Goal: Task Accomplishment & Management: Manage account settings

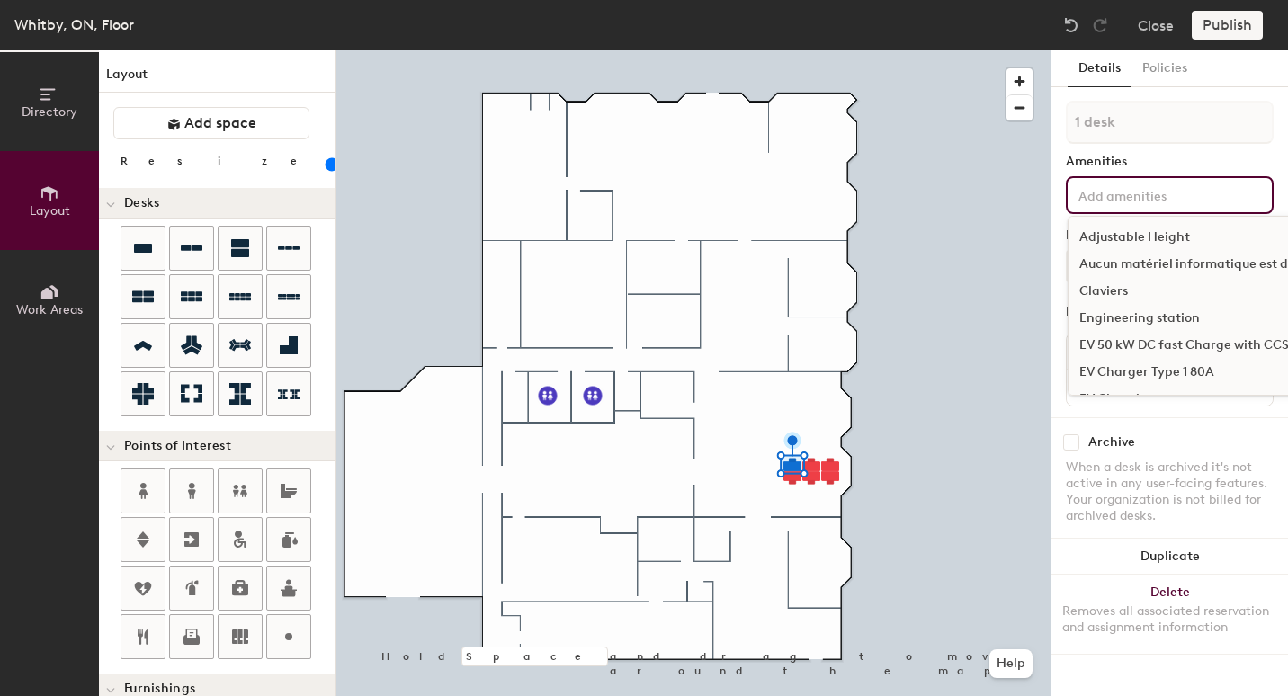
click at [1131, 196] on input at bounding box center [1156, 195] width 162 height 22
drag, startPoint x: 1148, startPoint y: 319, endPoint x: 1132, endPoint y: 324, distance: 16.8
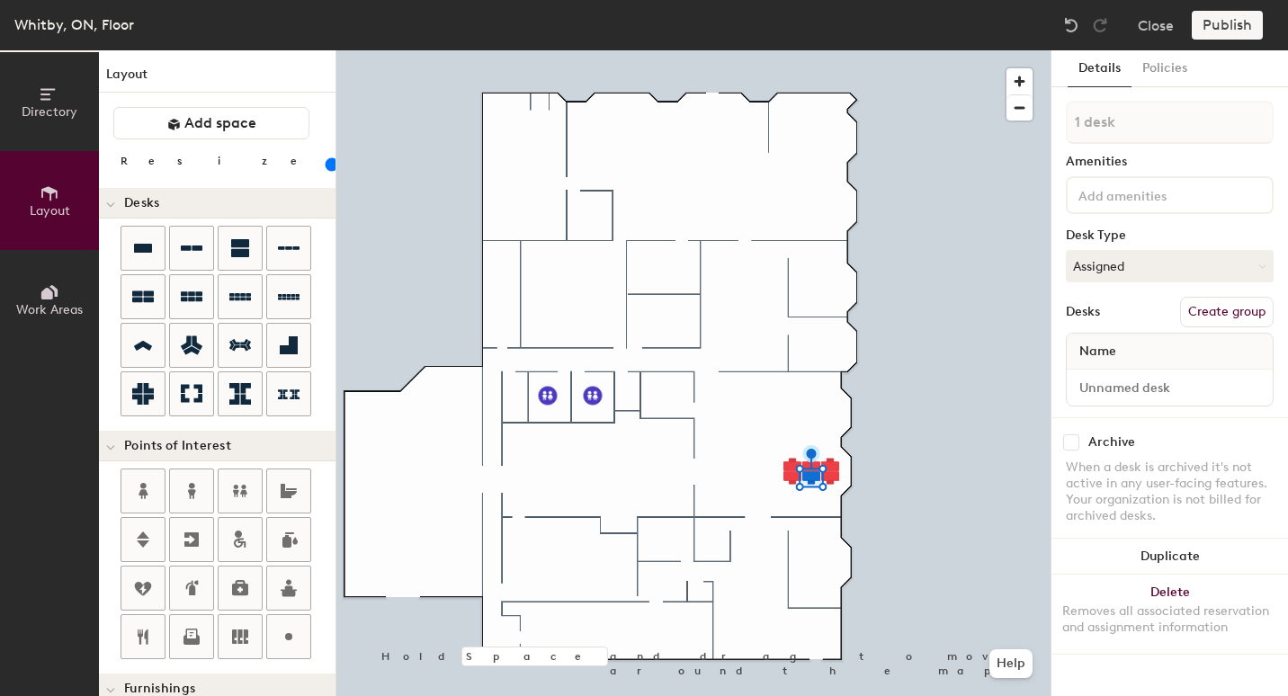
click at [1190, 193] on input at bounding box center [1156, 195] width 162 height 22
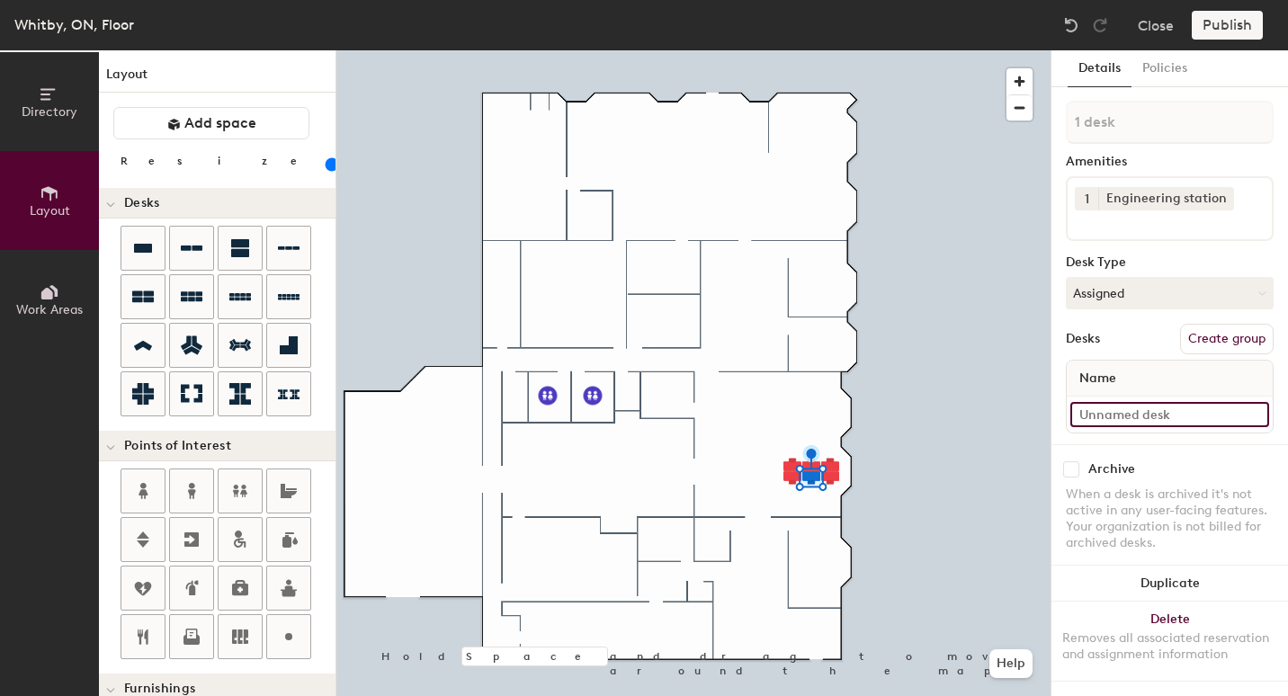
click at [1190, 426] on input at bounding box center [1170, 414] width 199 height 25
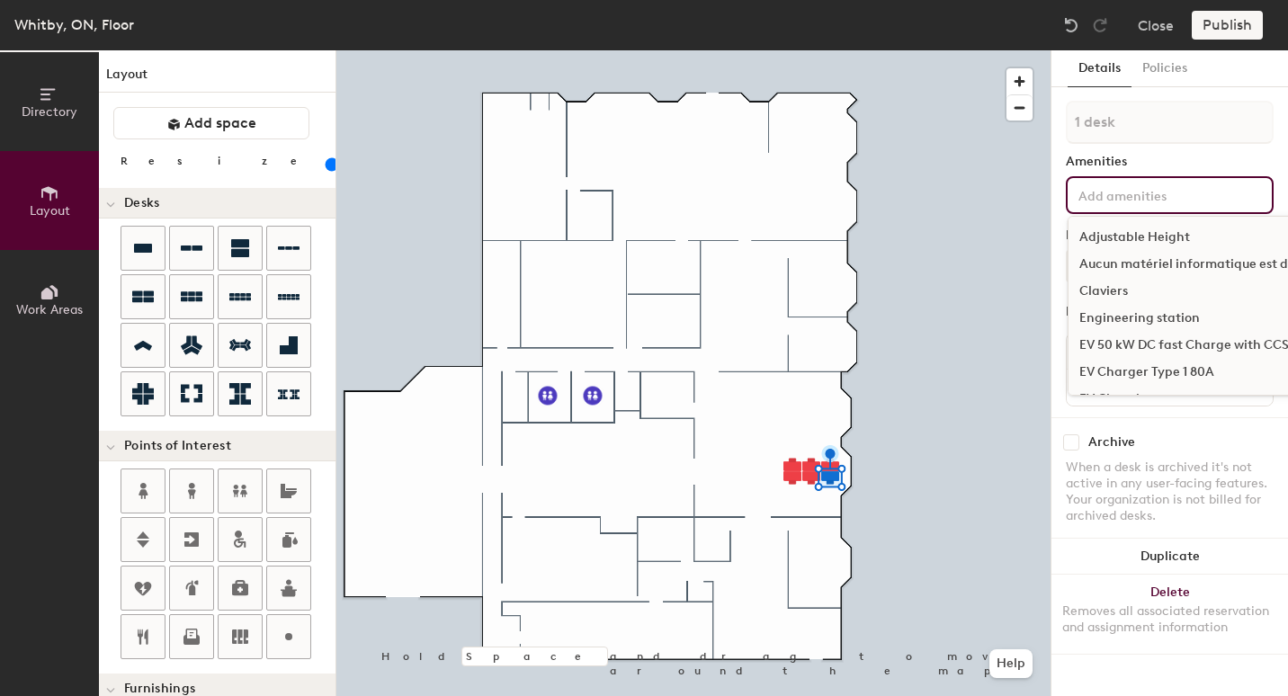
click at [1135, 200] on input at bounding box center [1156, 195] width 162 height 22
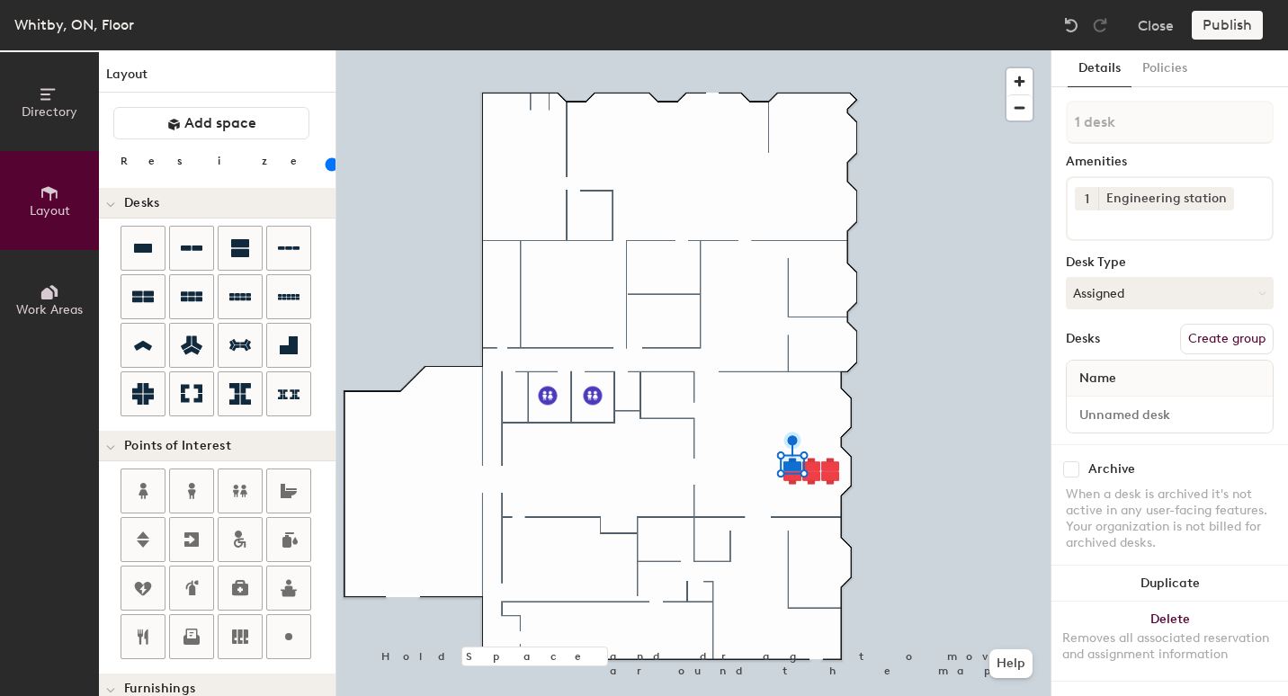
click at [1144, 459] on div "Archive When a desk is archived it's not active in any user-facing features. Yo…" at bounding box center [1170, 508] width 237 height 129
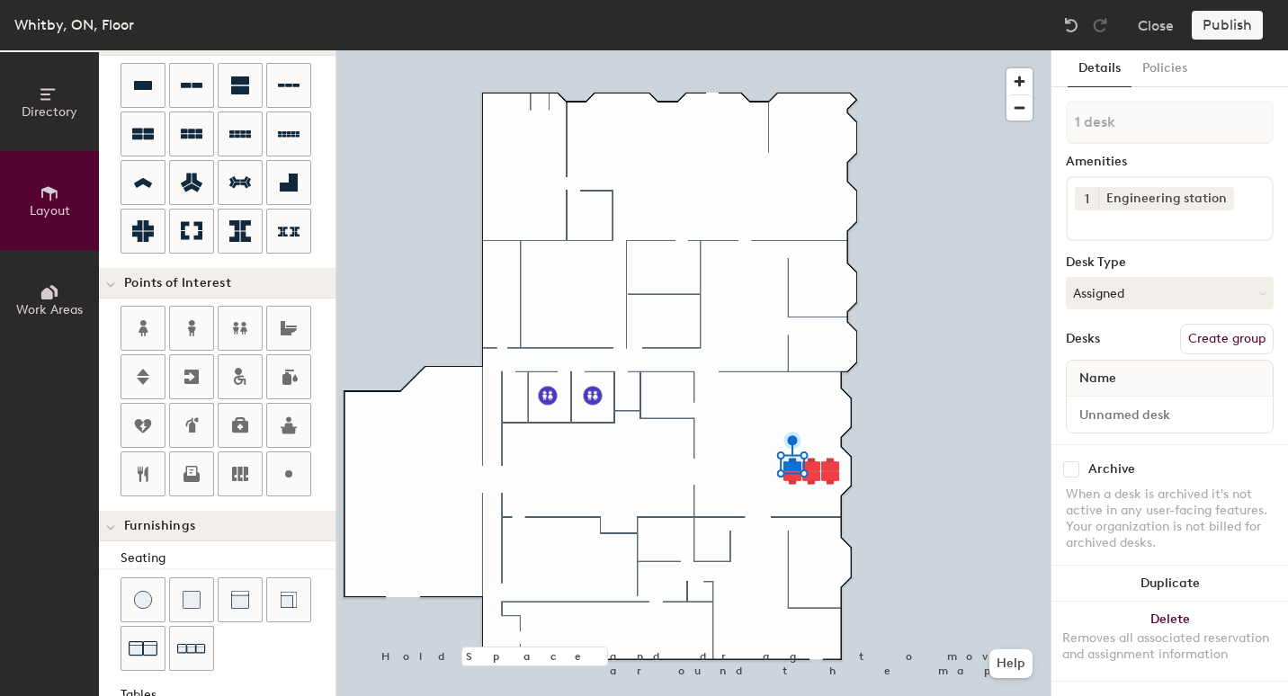
scroll to position [180, 0]
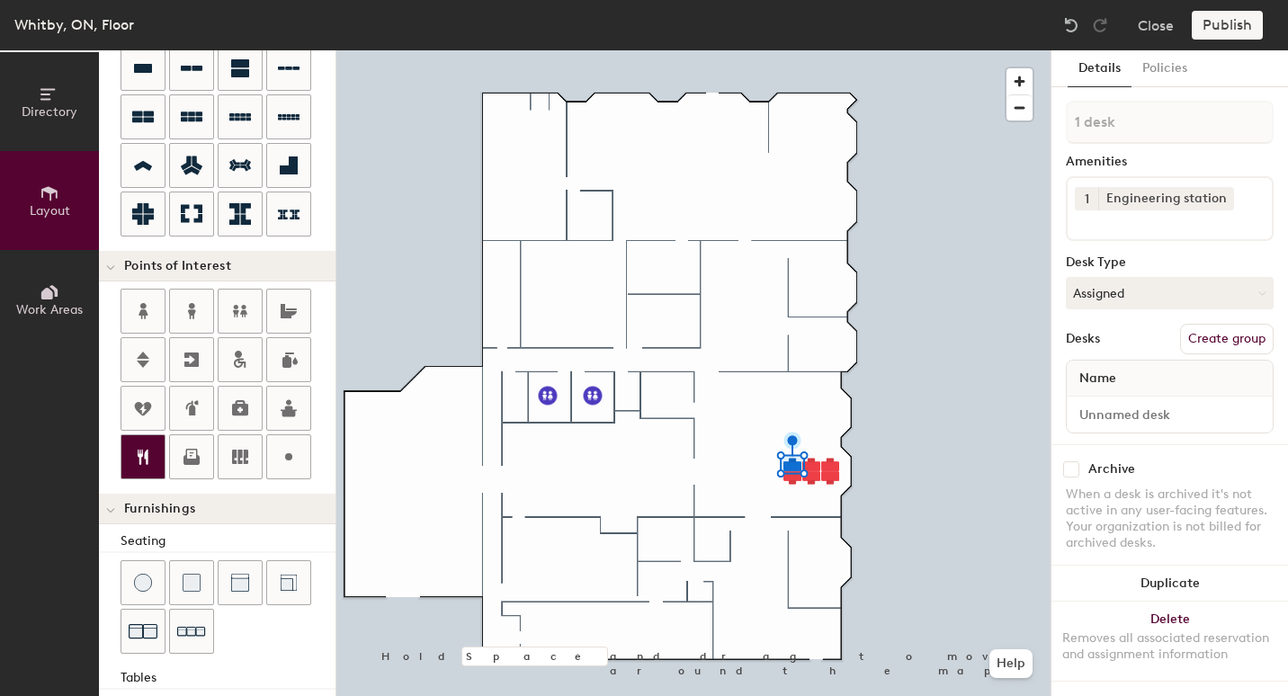
click at [140, 462] on icon at bounding box center [143, 457] width 11 height 15
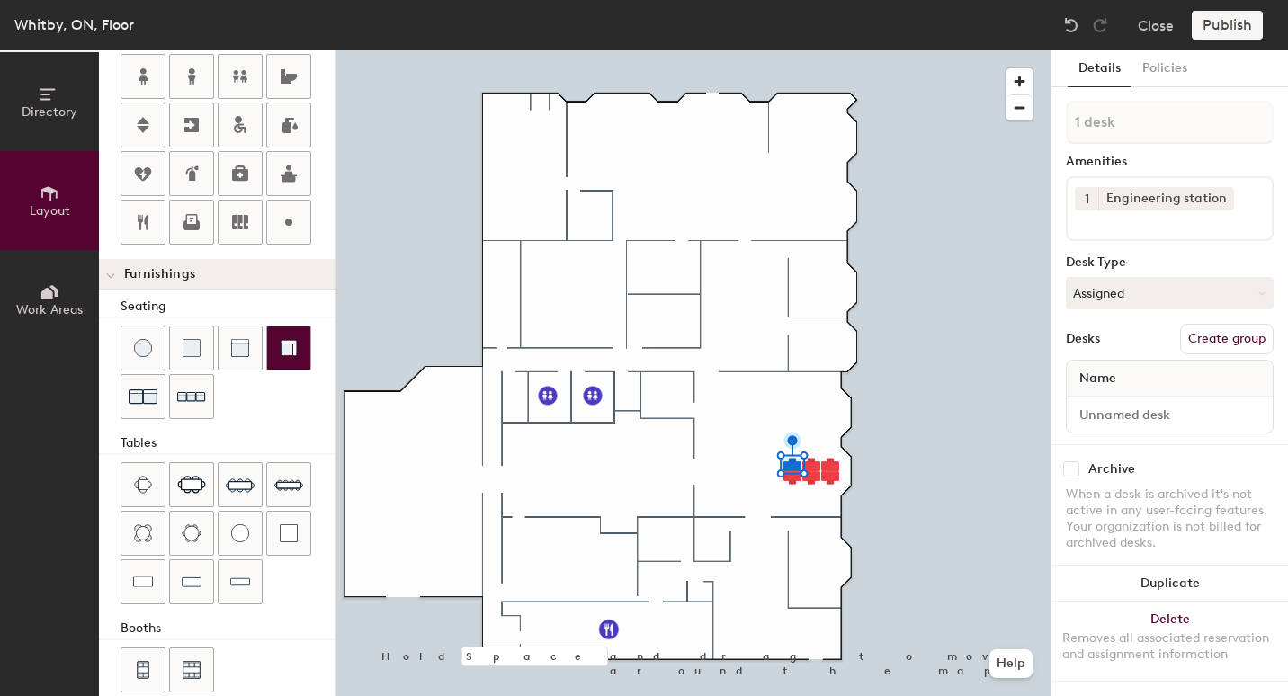
scroll to position [440, 0]
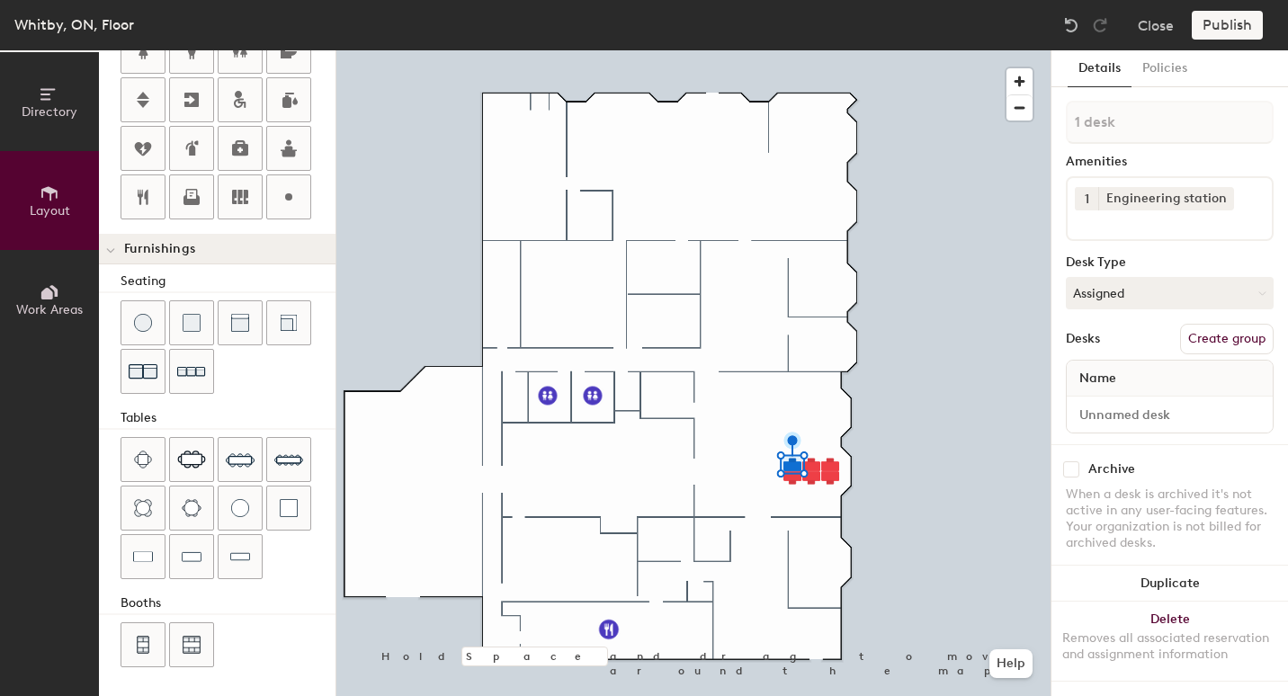
click at [980, 50] on div at bounding box center [693, 50] width 714 height 0
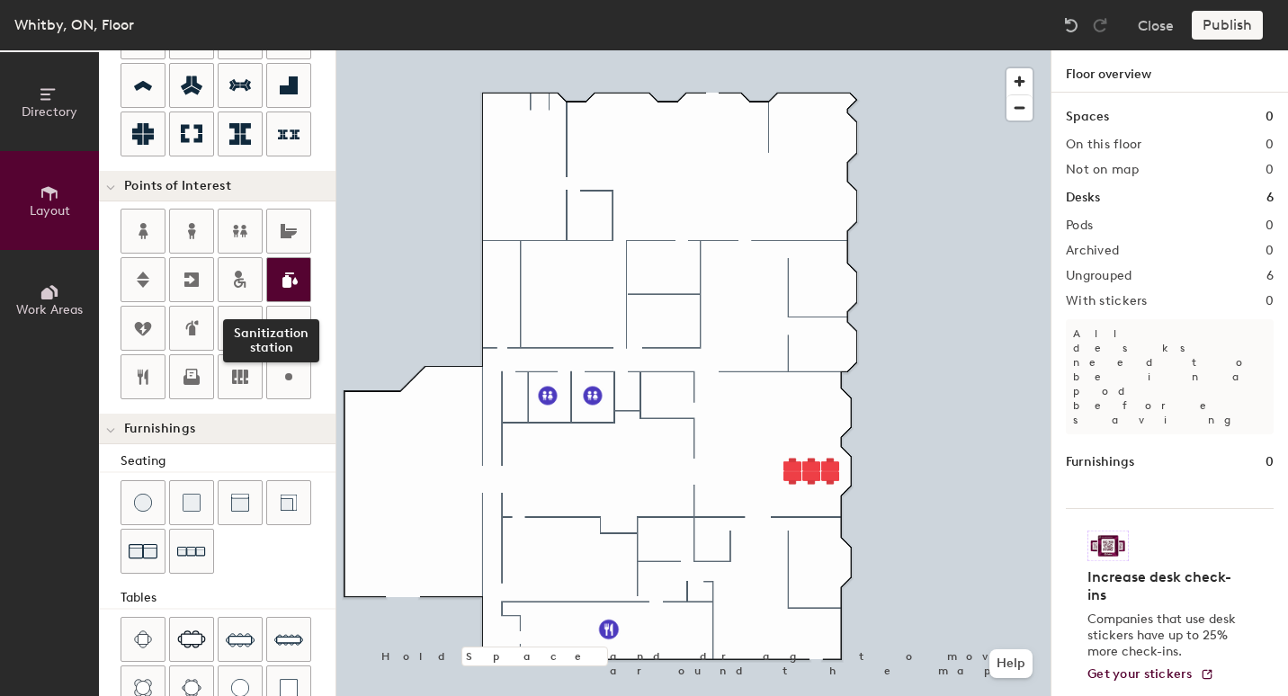
scroll to position [270, 0]
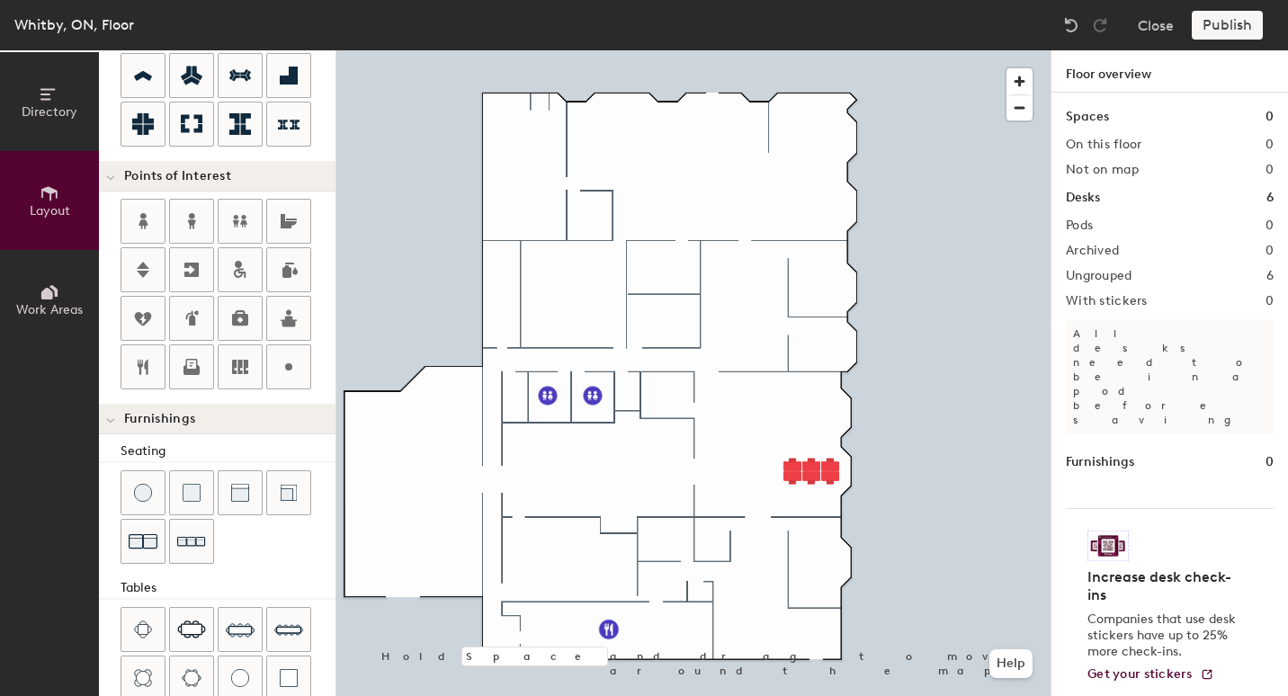
click at [146, 173] on span "Points of Interest" at bounding box center [177, 176] width 107 height 14
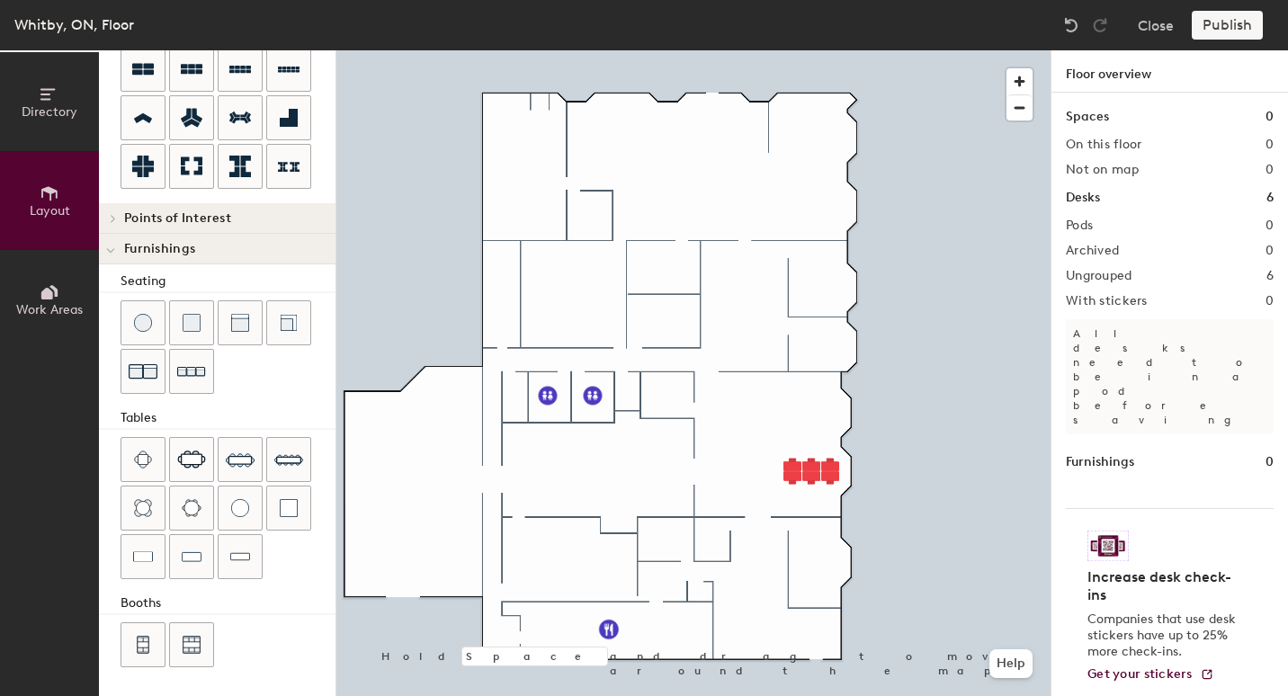
scroll to position [228, 0]
click at [227, 221] on span "Points of Interest" at bounding box center [177, 218] width 107 height 14
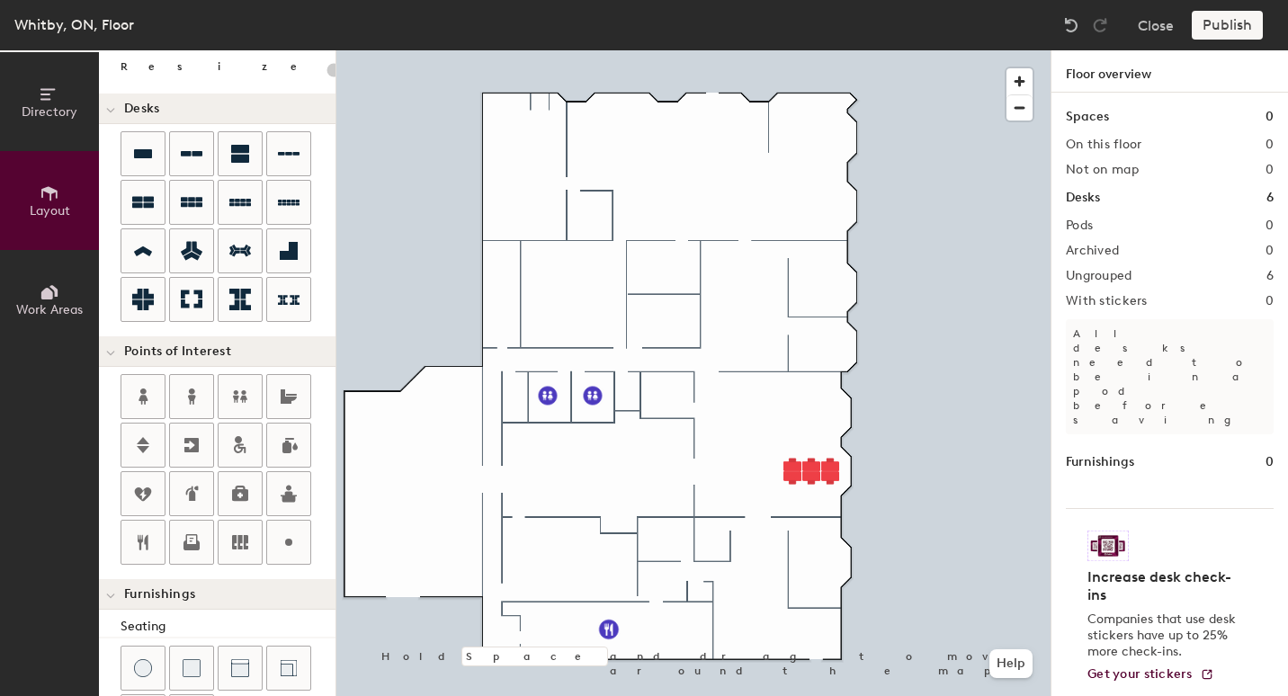
scroll to position [0, 0]
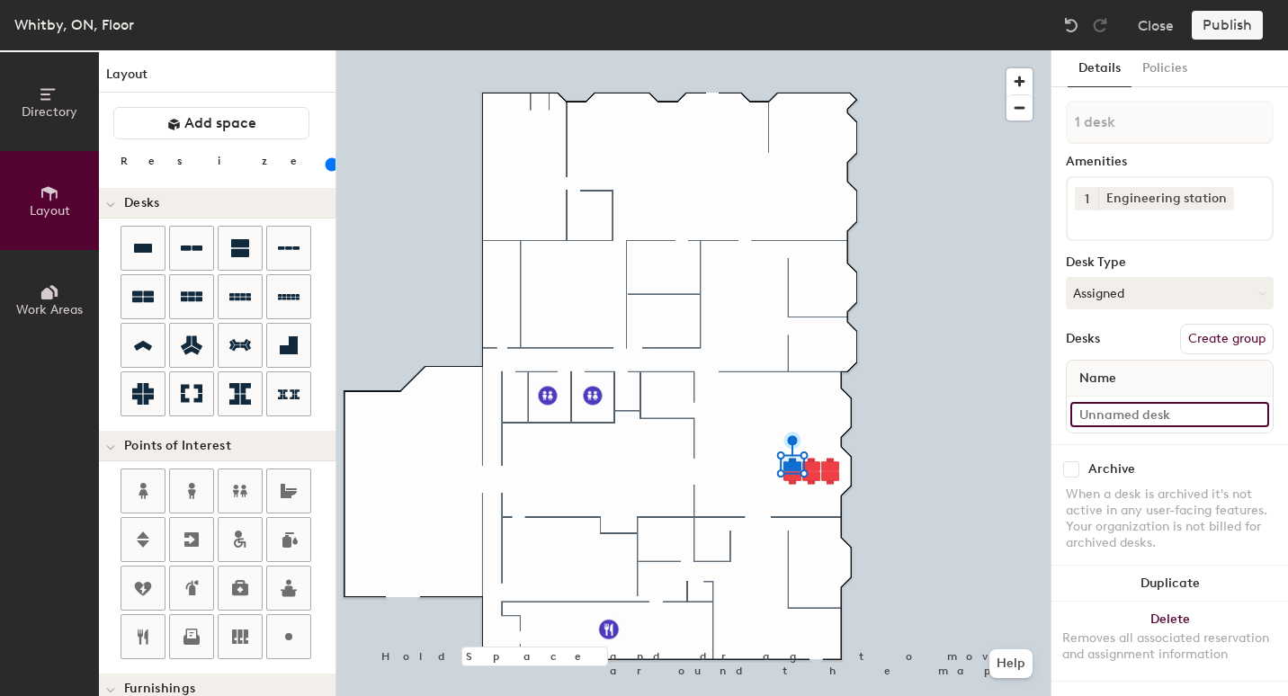
click at [1181, 413] on input at bounding box center [1170, 414] width 199 height 25
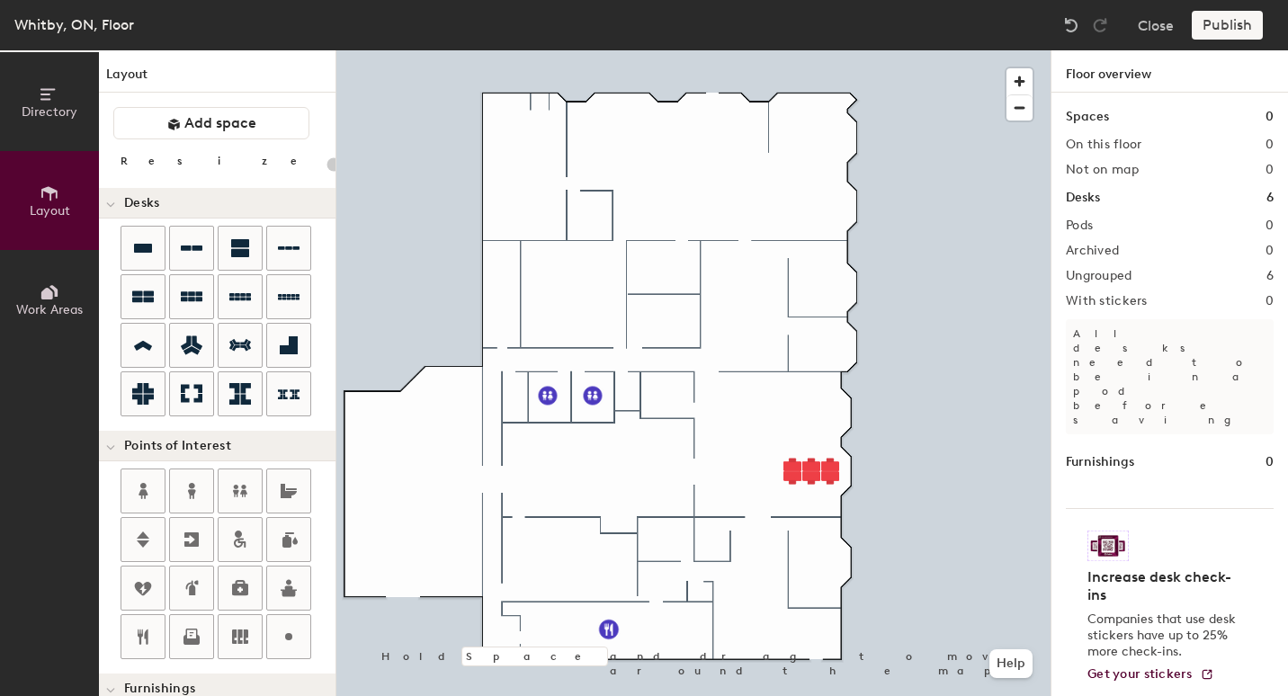
click at [1229, 28] on div "Publish" at bounding box center [1233, 25] width 82 height 29
type input "100"
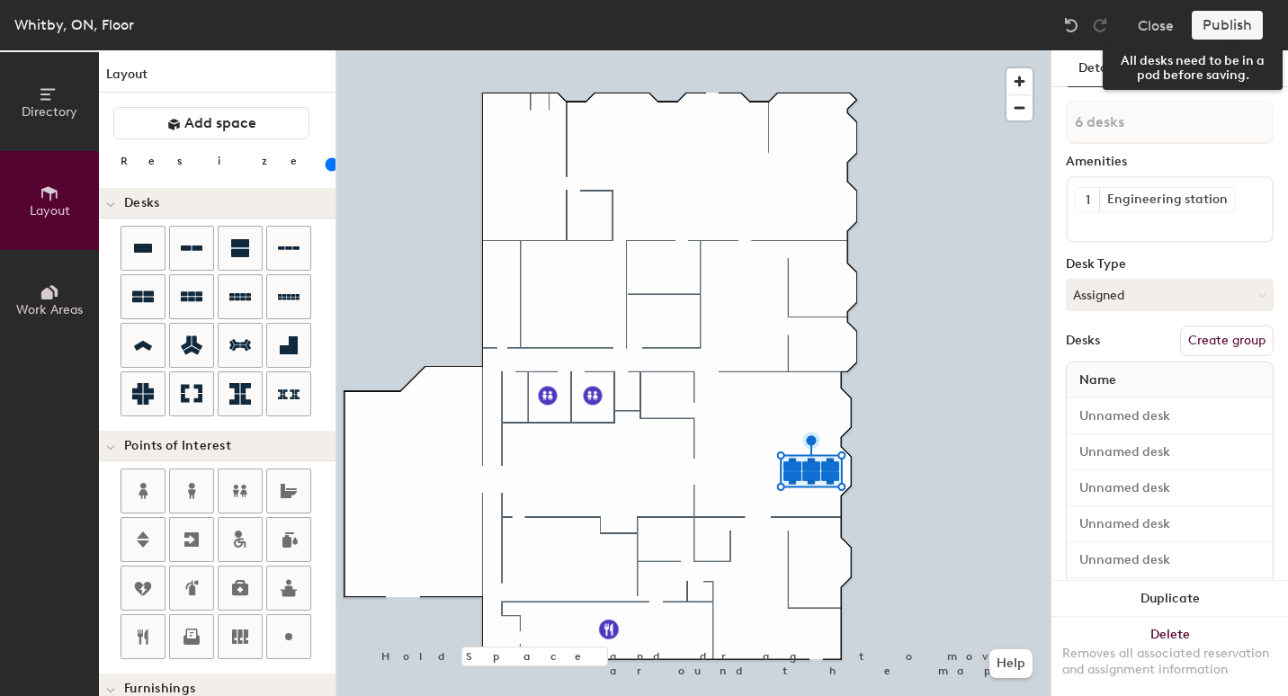
click at [1226, 16] on div "Publish" at bounding box center [1233, 25] width 82 height 29
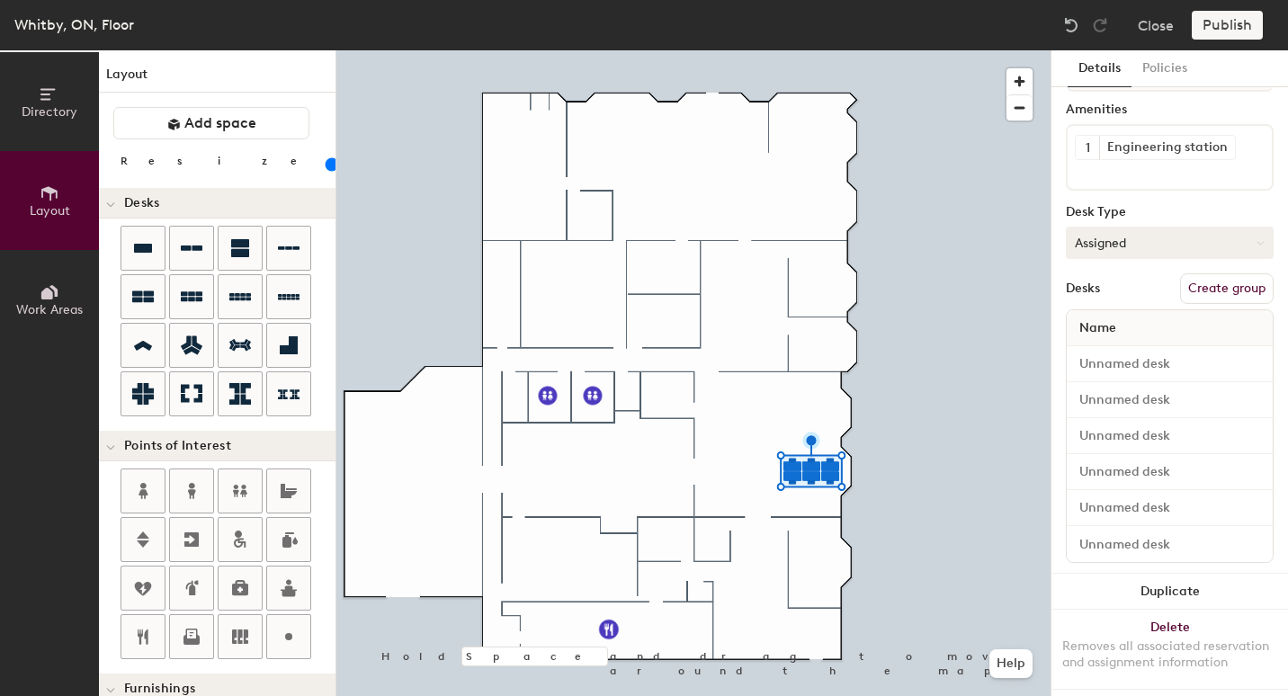
scroll to position [76, 0]
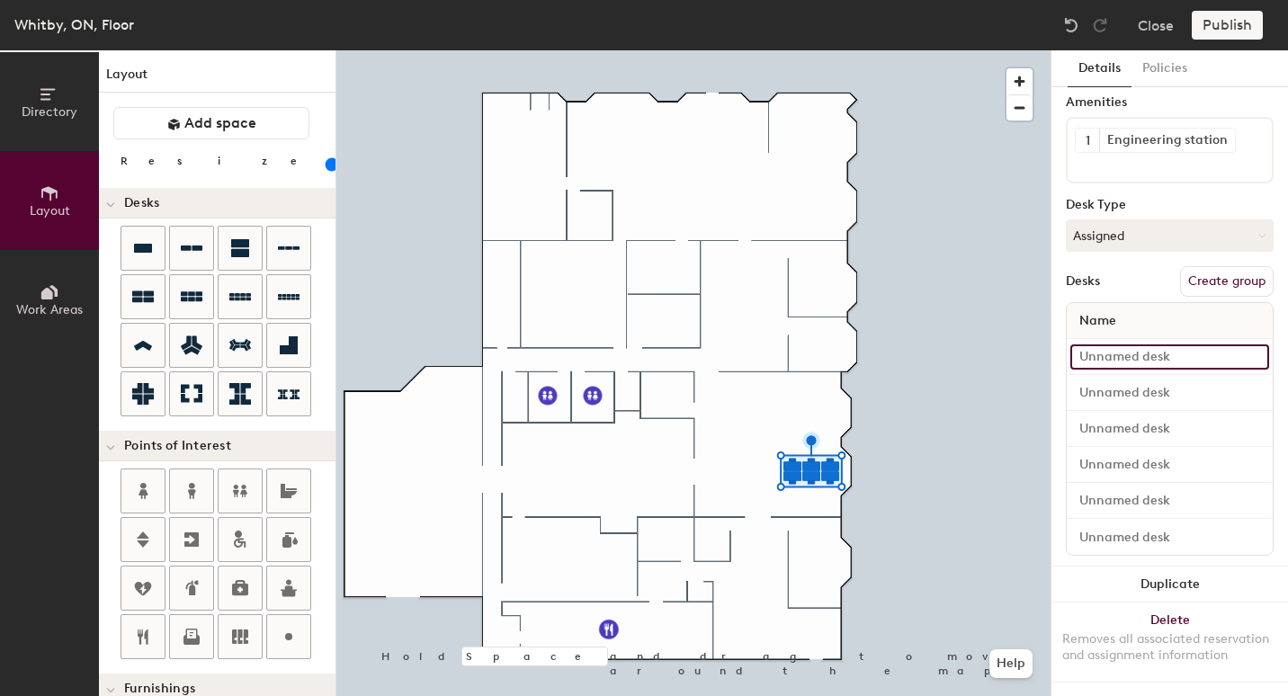
click at [1158, 345] on input at bounding box center [1170, 357] width 199 height 25
type input "Engineering Station"
type input "1 desk"
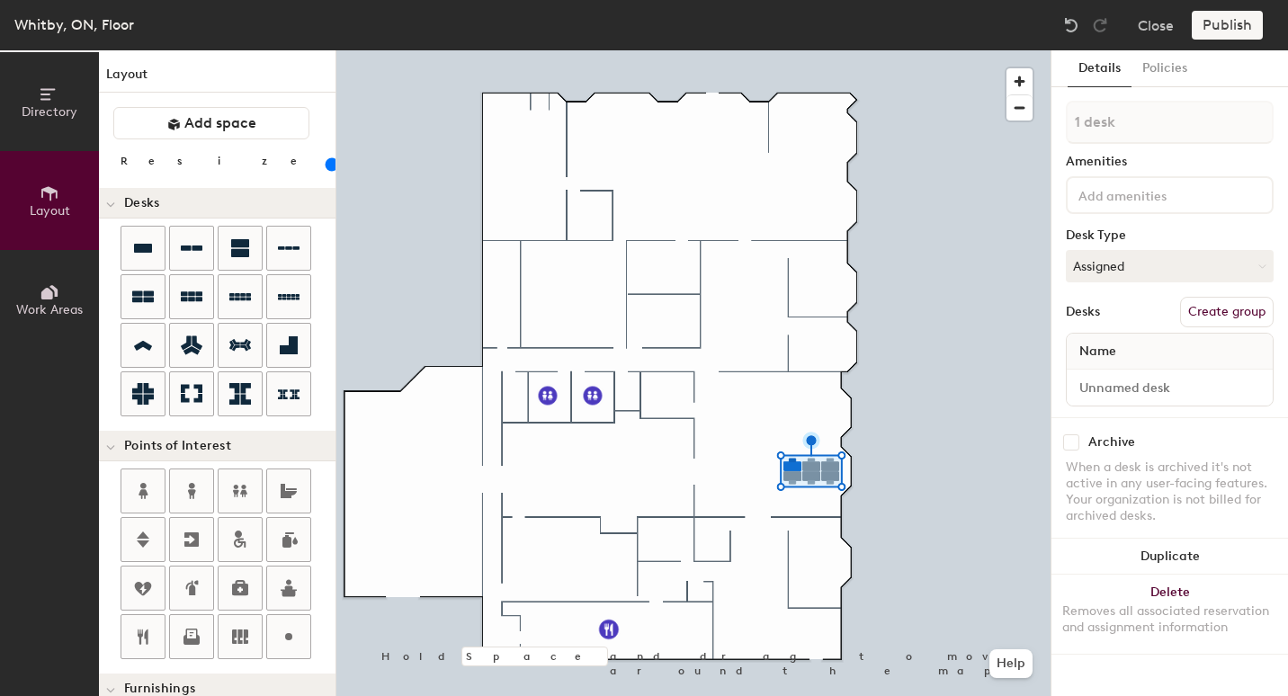
scroll to position [0, 0]
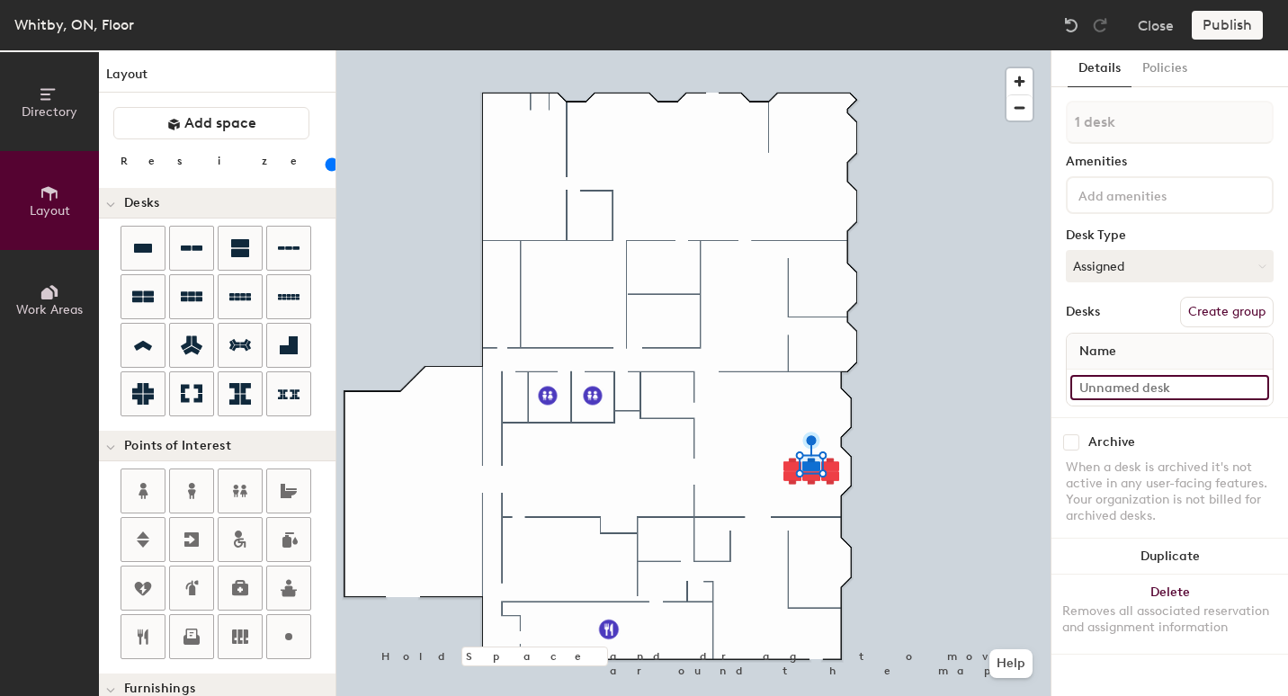
click at [1094, 387] on input at bounding box center [1170, 387] width 199 height 25
type input "Standard Desk"
click at [1090, 385] on input at bounding box center [1170, 387] width 199 height 25
type input "D"
type input "Standard Desk"
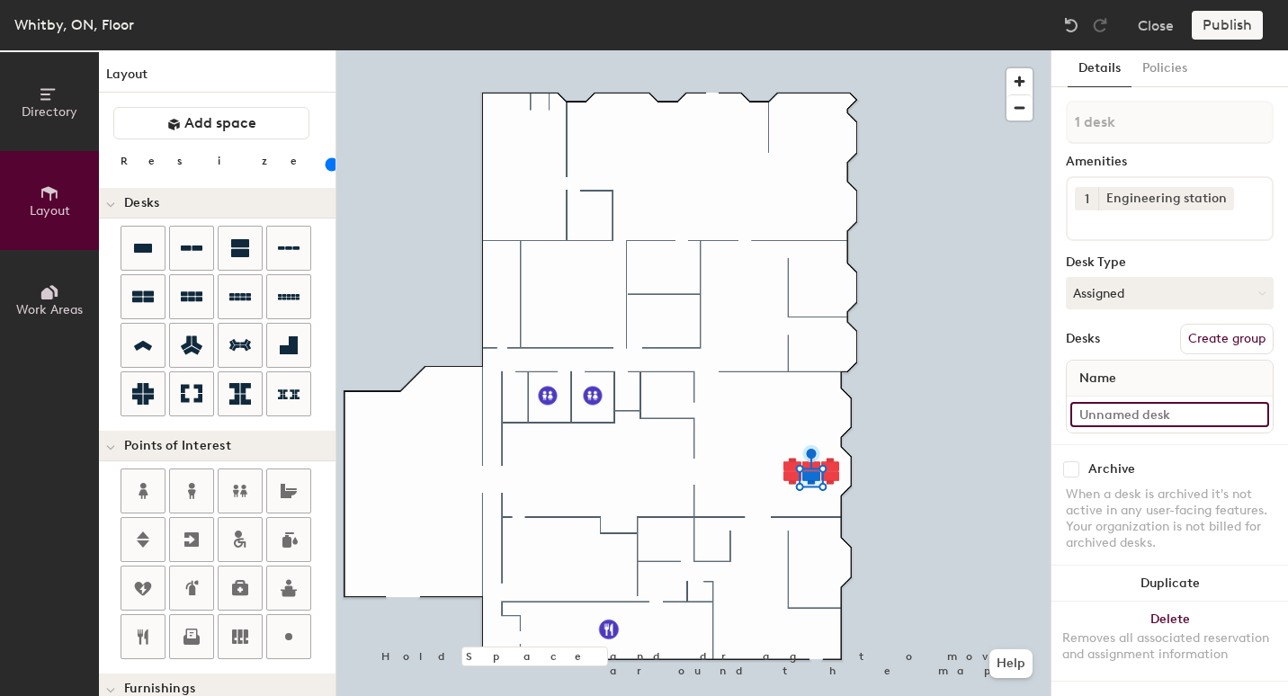
click at [1120, 410] on input at bounding box center [1170, 414] width 199 height 25
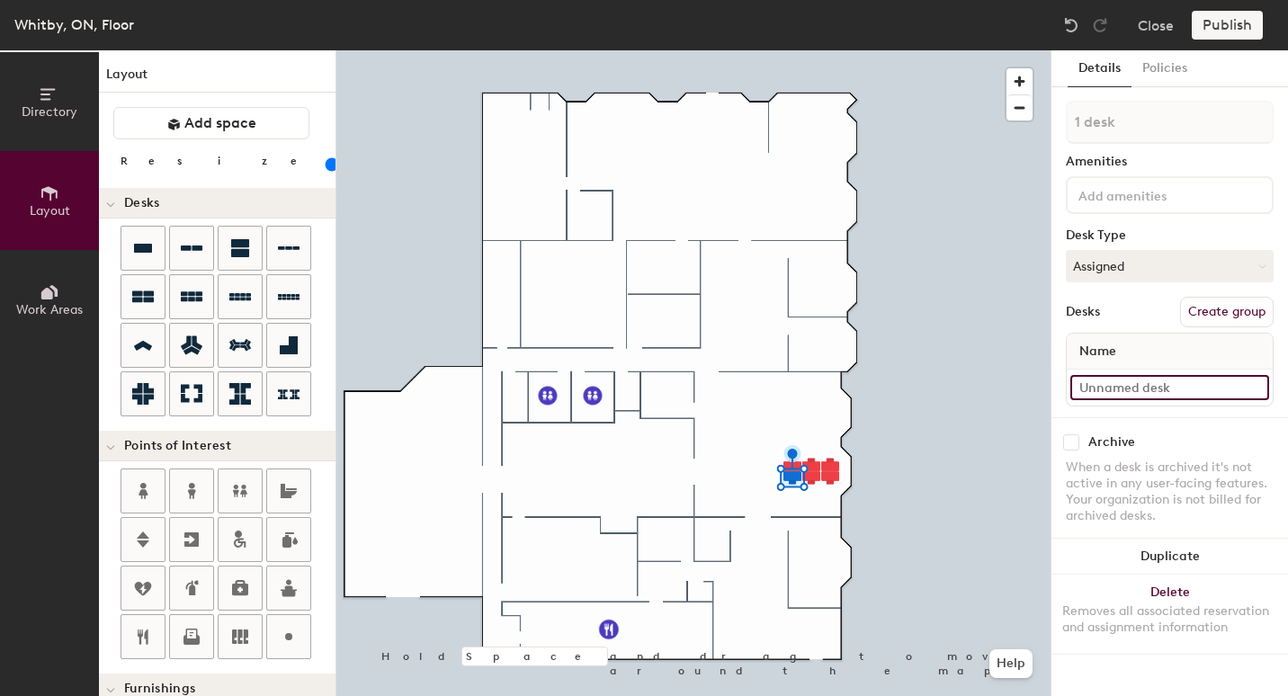
click at [1115, 380] on input at bounding box center [1170, 387] width 199 height 25
type input "e"
click at [818, 407] on div "Directory Layout Work Areas Layout Add space Resize Desks Points of Interest Fu…" at bounding box center [644, 373] width 1288 height 646
type input "Standard Desk"
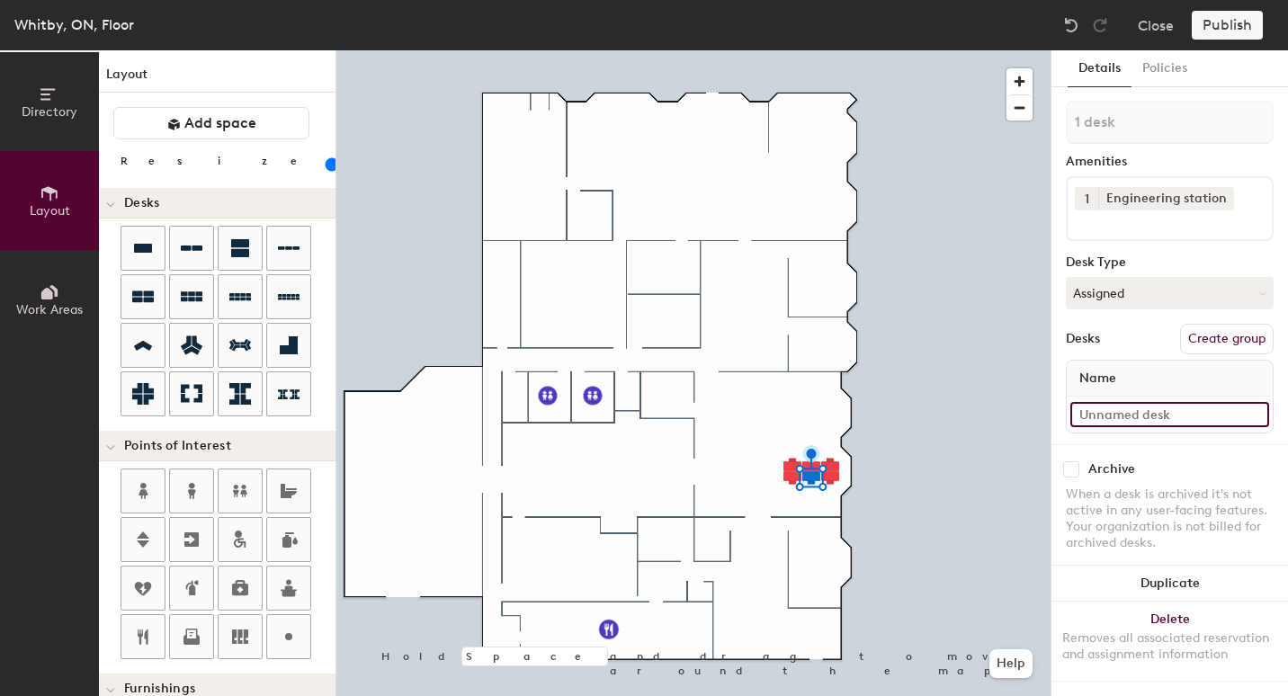
click at [1118, 410] on input at bounding box center [1170, 414] width 199 height 25
type input "Engineering Station"
click at [1132, 418] on input at bounding box center [1170, 414] width 199 height 25
type input "Engineering Station"
click at [1013, 50] on div at bounding box center [693, 50] width 714 height 0
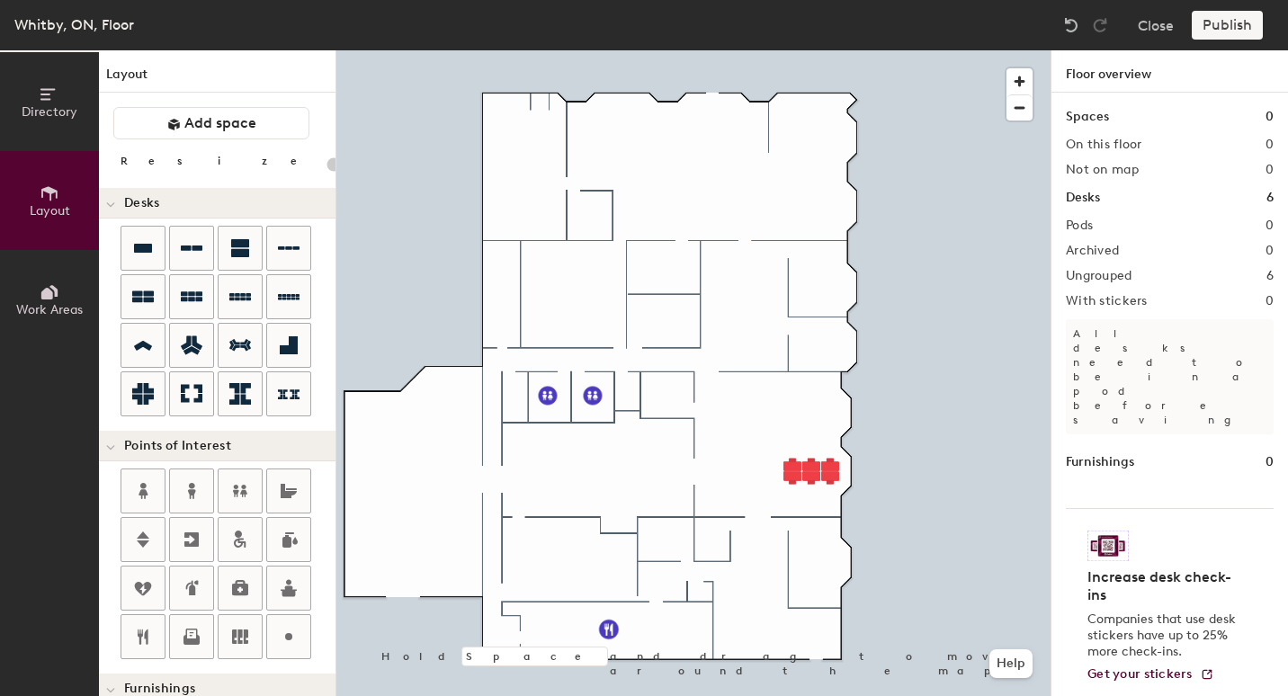
click at [1240, 25] on div "Publish" at bounding box center [1233, 25] width 82 height 29
click at [1122, 275] on h2 "Ungrouped" at bounding box center [1099, 276] width 67 height 14
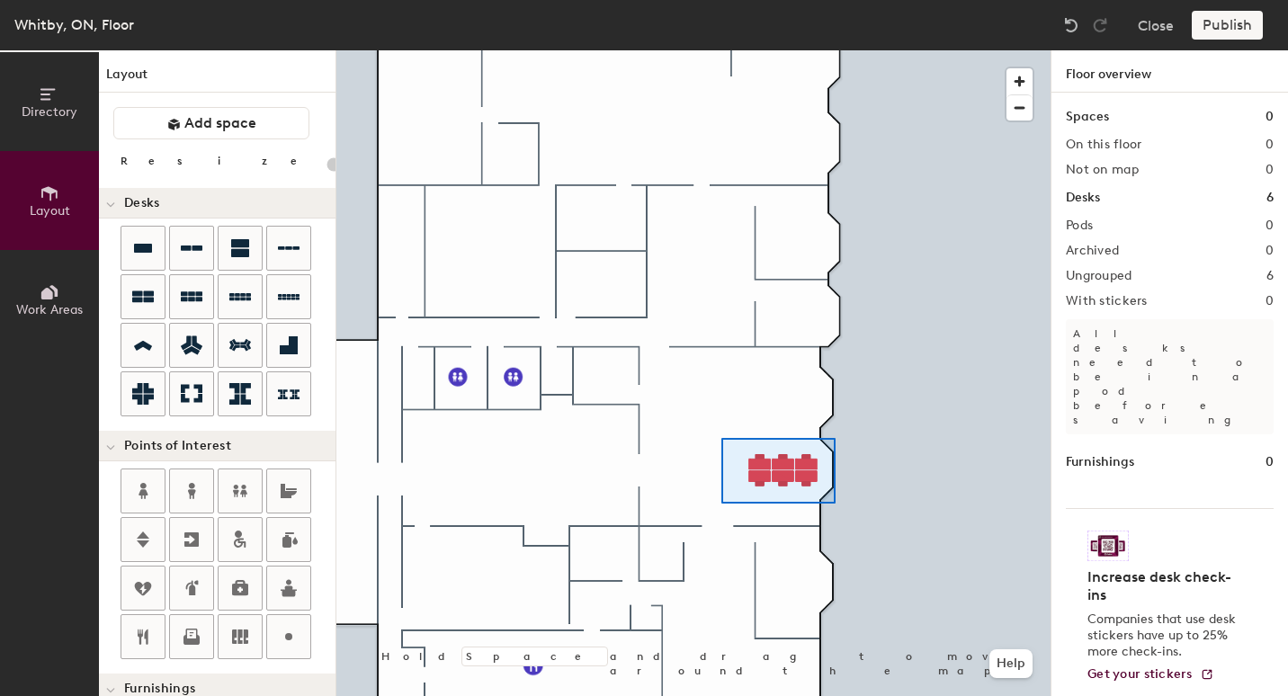
type input "100"
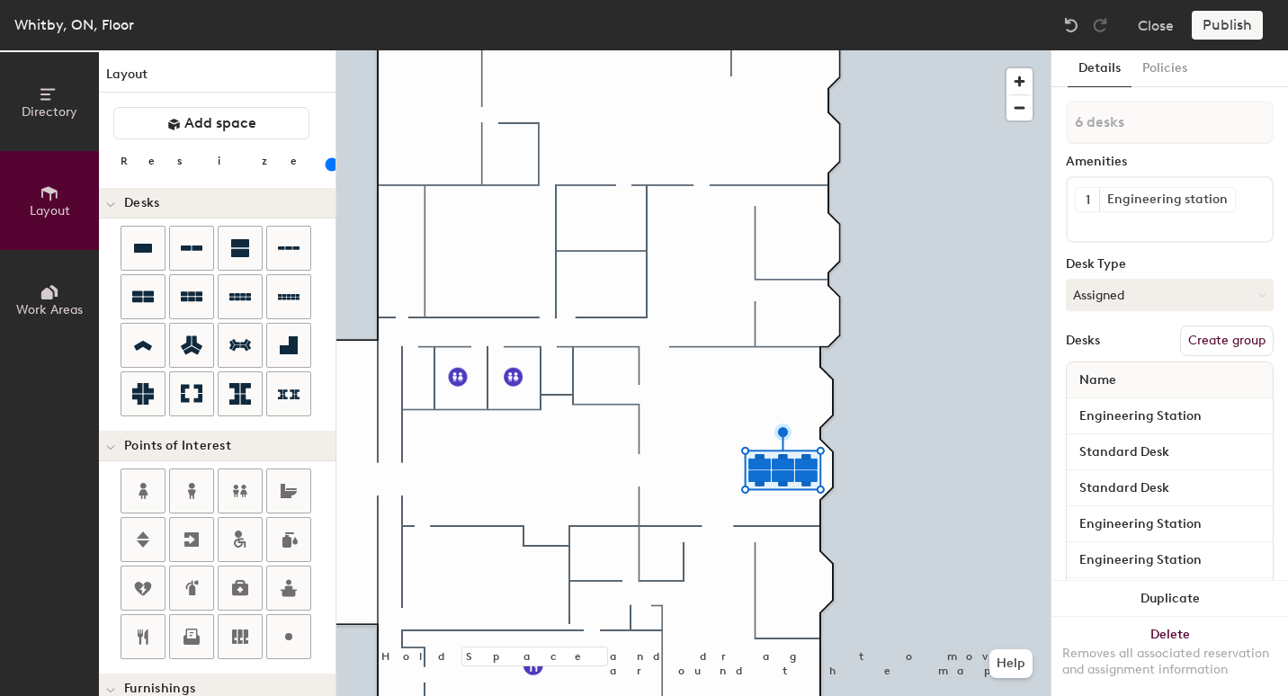
scroll to position [76, 0]
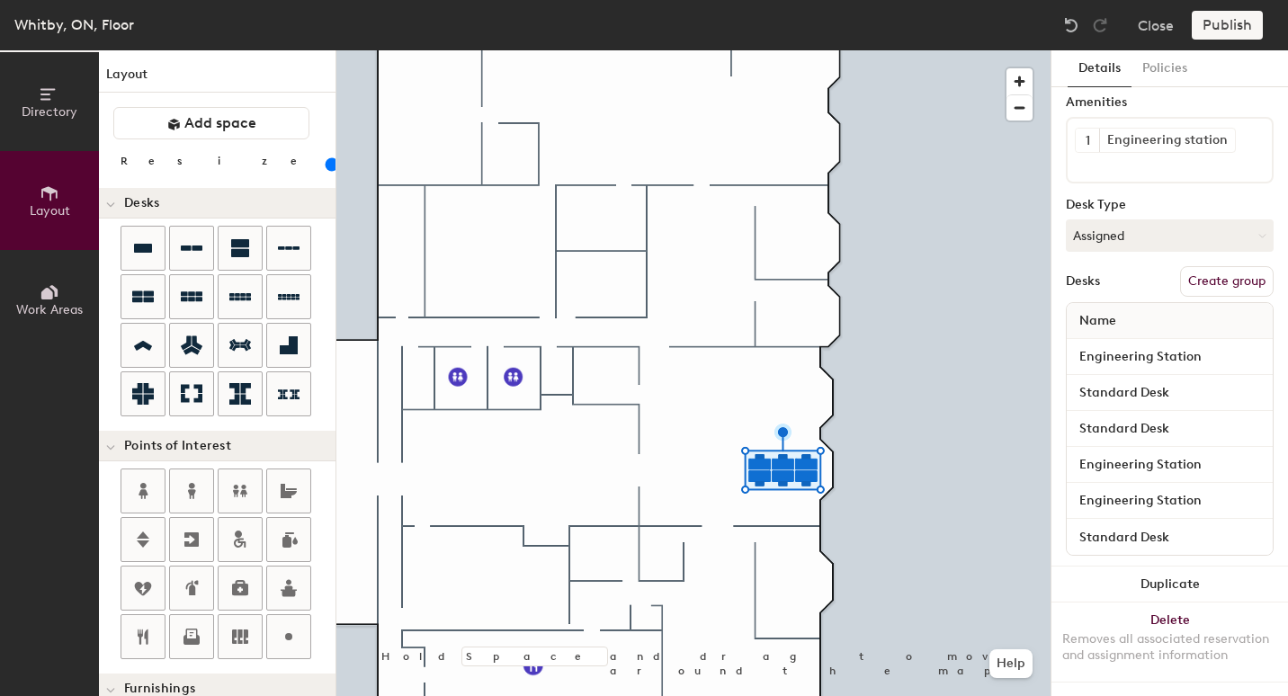
click at [1219, 267] on button "Create group" at bounding box center [1227, 281] width 94 height 31
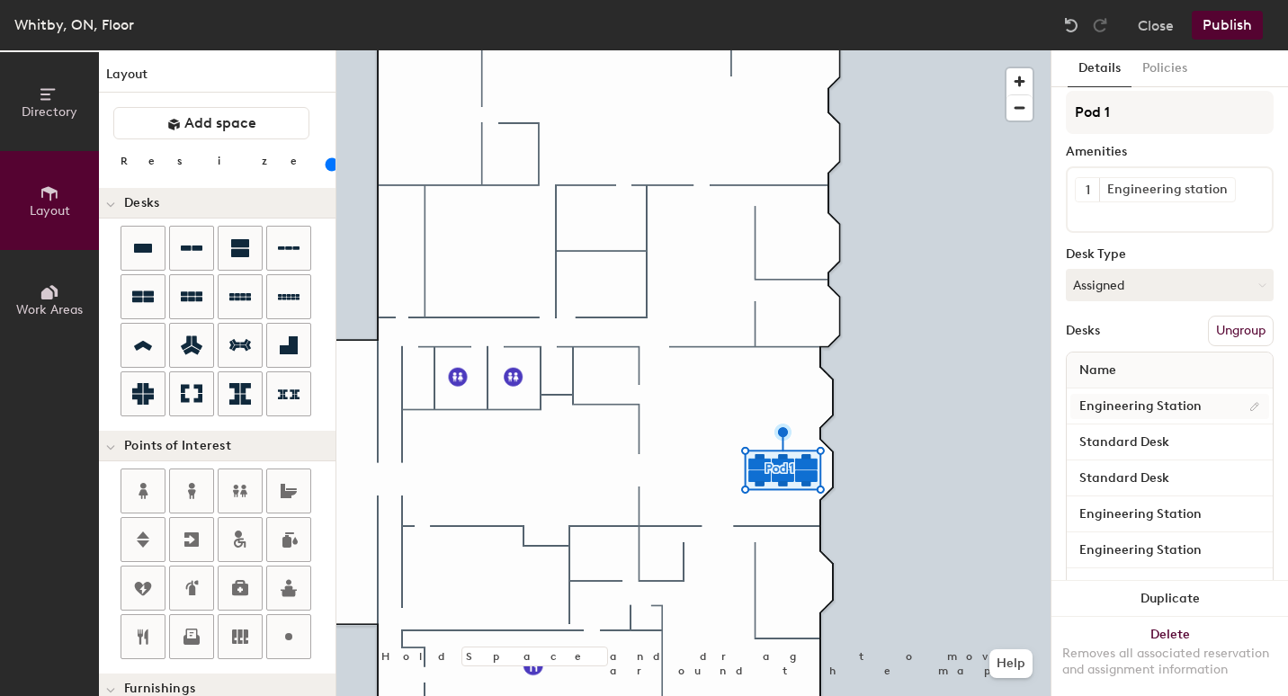
scroll to position [0, 0]
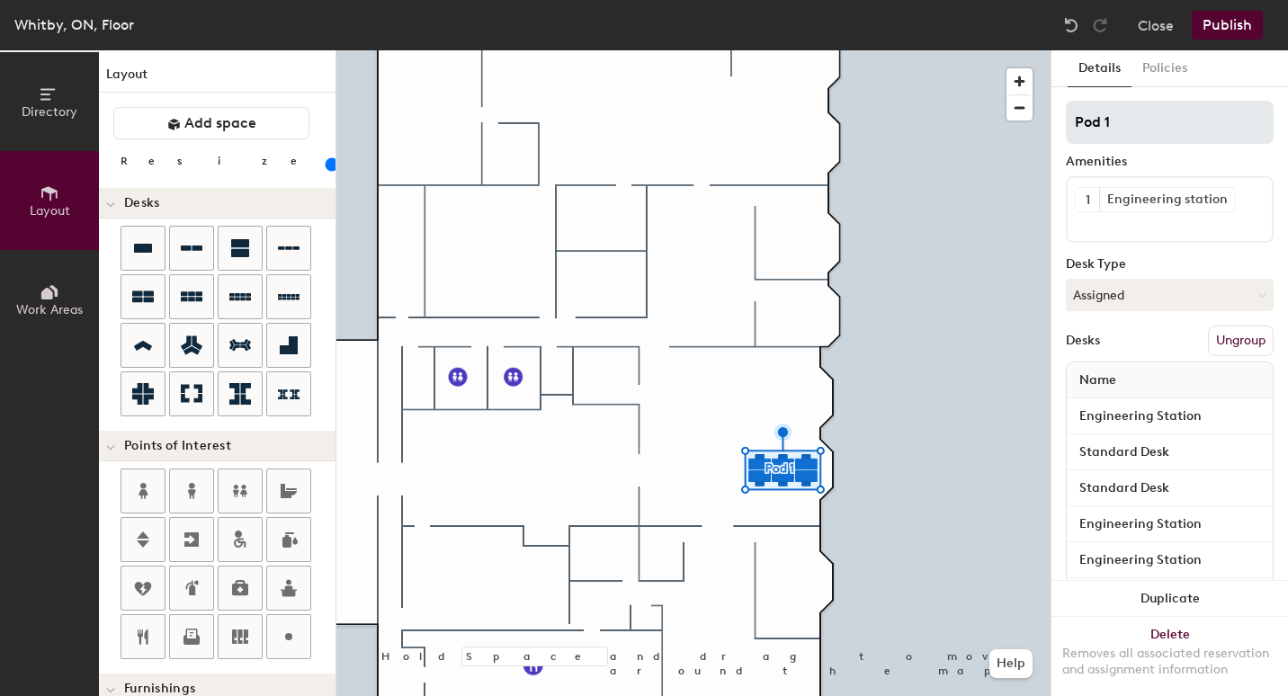
click at [886, 113] on div "Directory Layout Work Areas Layout Add space Resize Desks Points of Interest Fu…" at bounding box center [644, 373] width 1288 height 646
type input "Hotel Desks"
click at [1226, 20] on button "Publish" at bounding box center [1227, 25] width 71 height 29
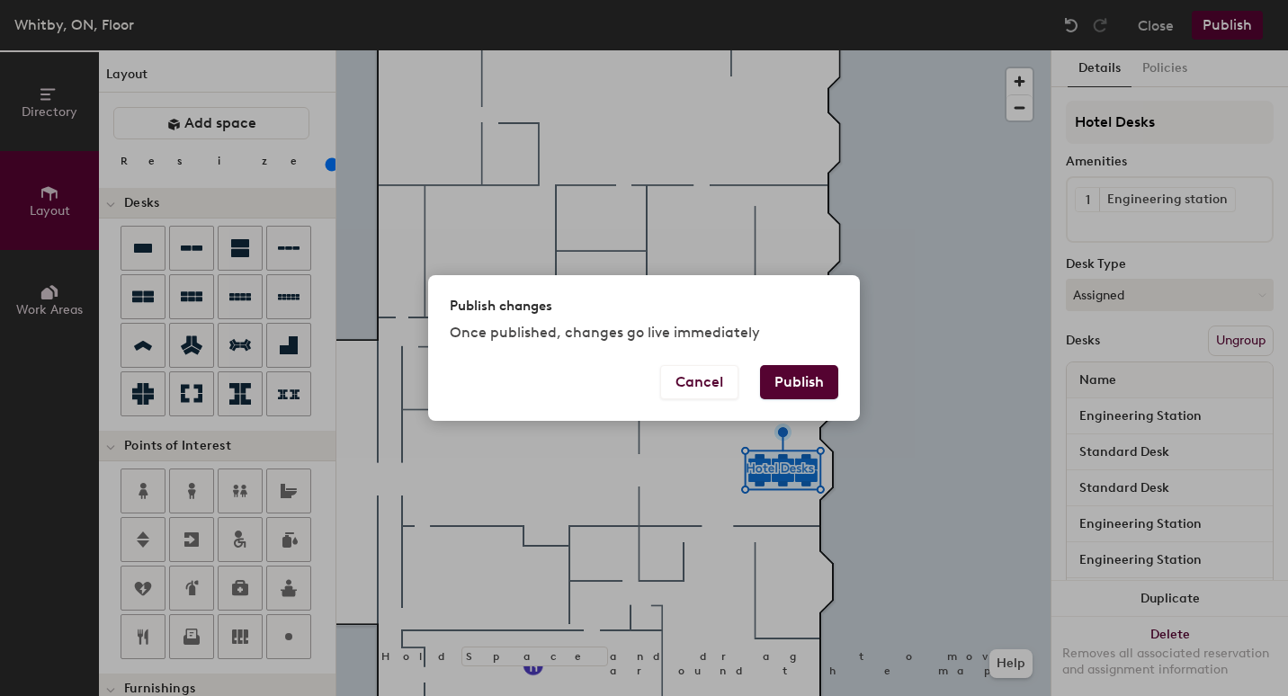
click at [812, 385] on button "Publish" at bounding box center [799, 382] width 78 height 34
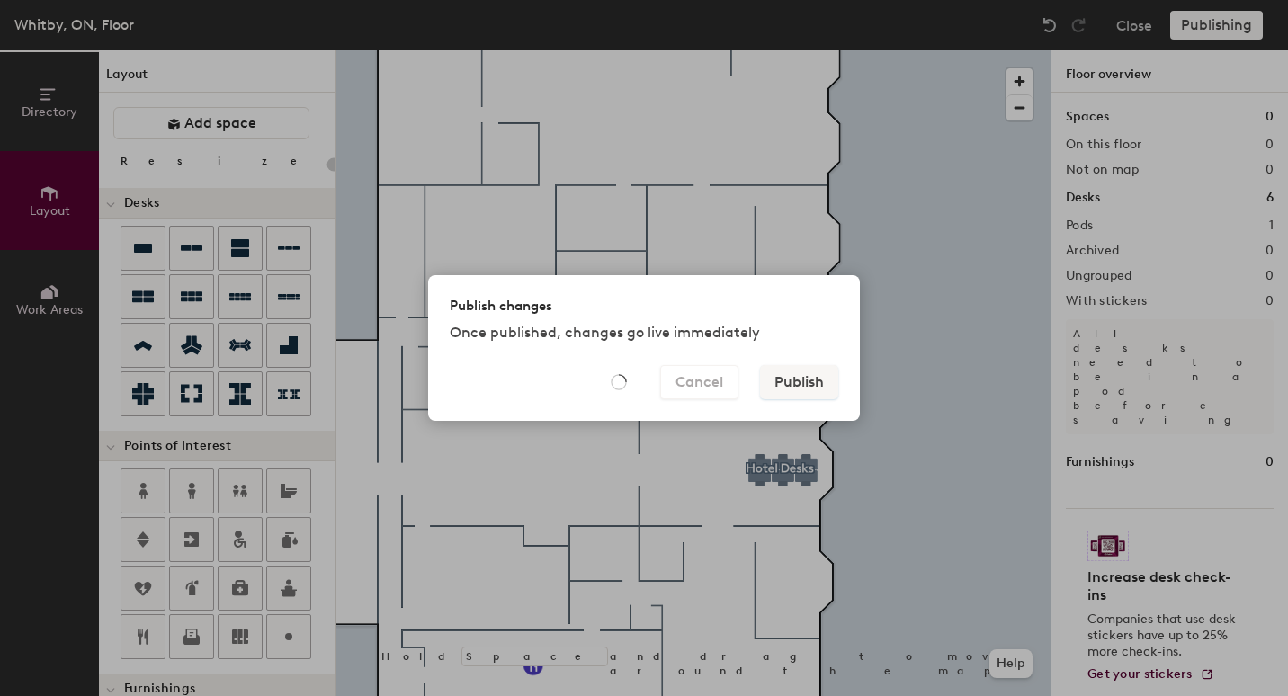
type input "20"
